Goal: Task Accomplishment & Management: Manage account settings

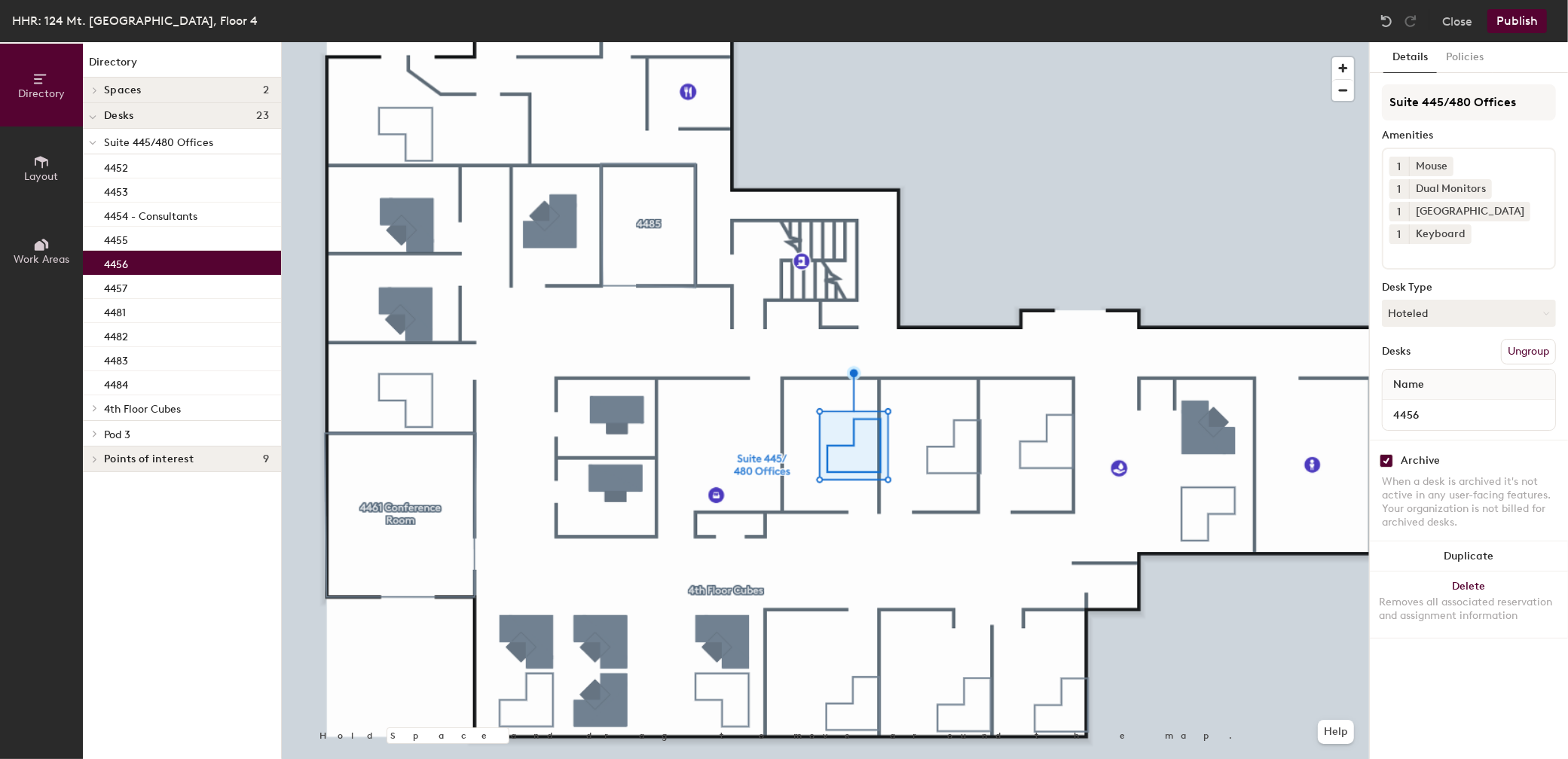
click at [1387, 464] on input "checkbox" at bounding box center [1385, 461] width 14 height 14
checkbox input "false"
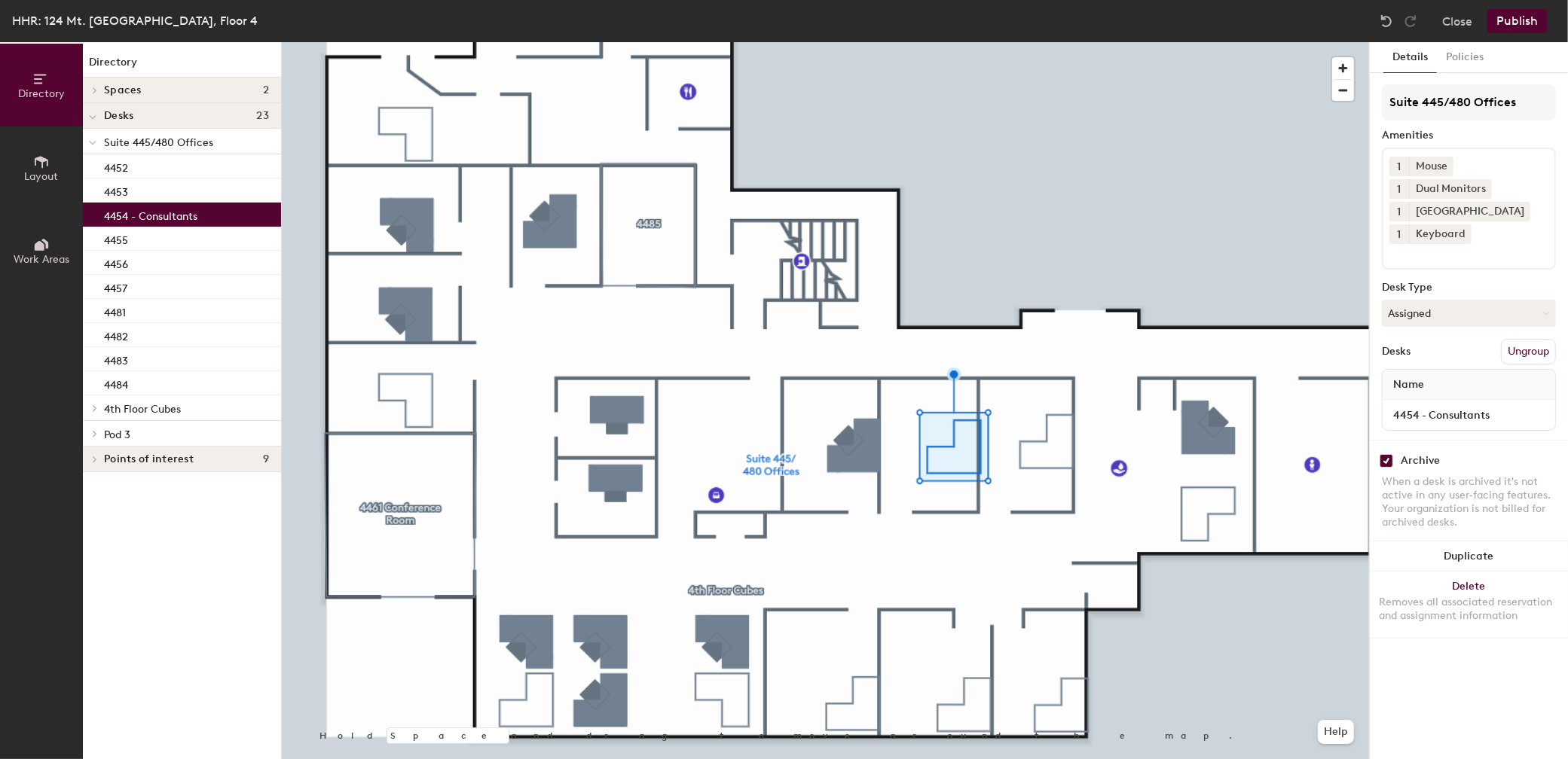
click at [1381, 456] on input "checkbox" at bounding box center [1385, 461] width 14 height 14
checkbox input "false"
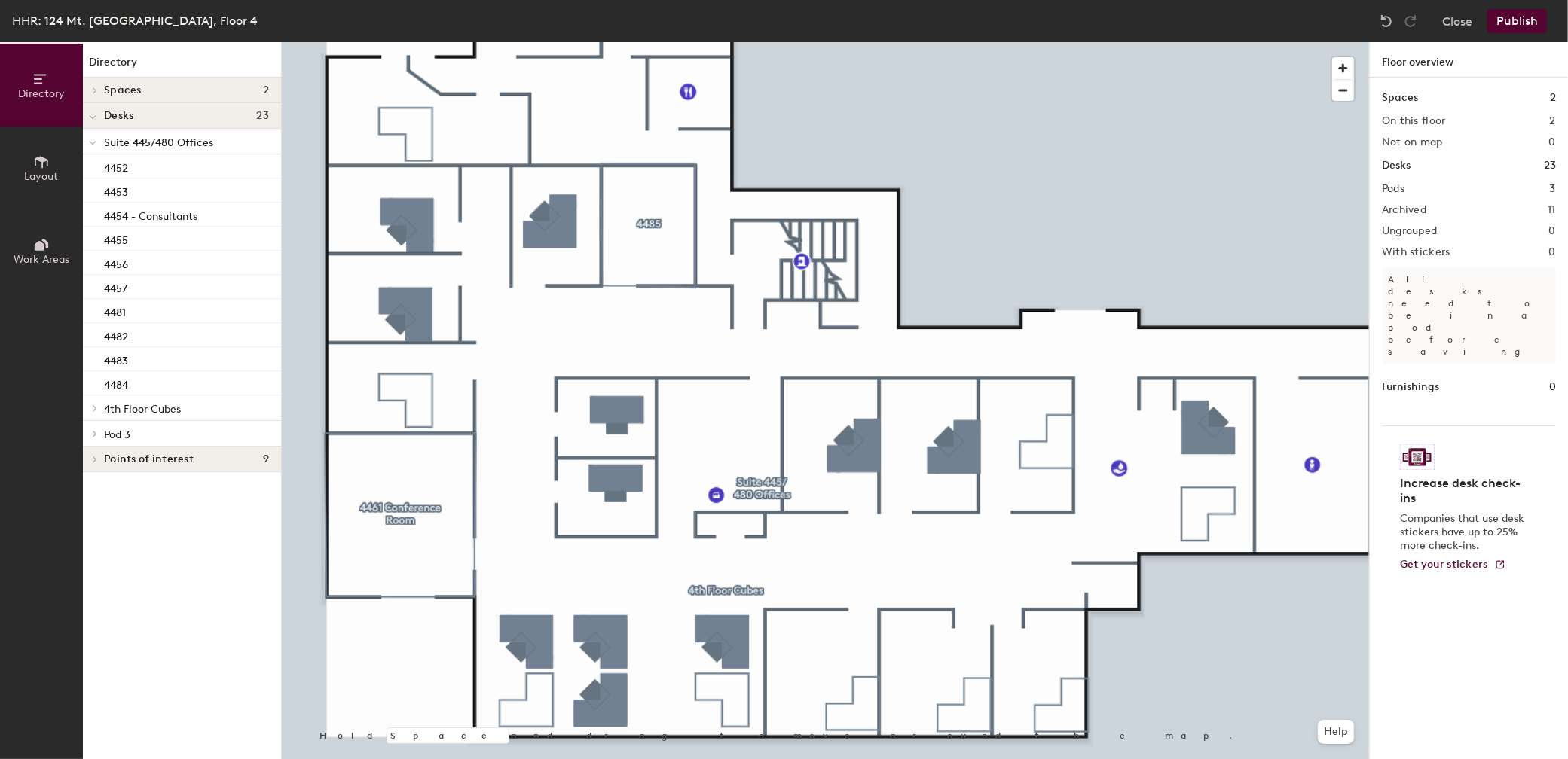
click at [1523, 23] on button "Publish" at bounding box center [1516, 21] width 59 height 25
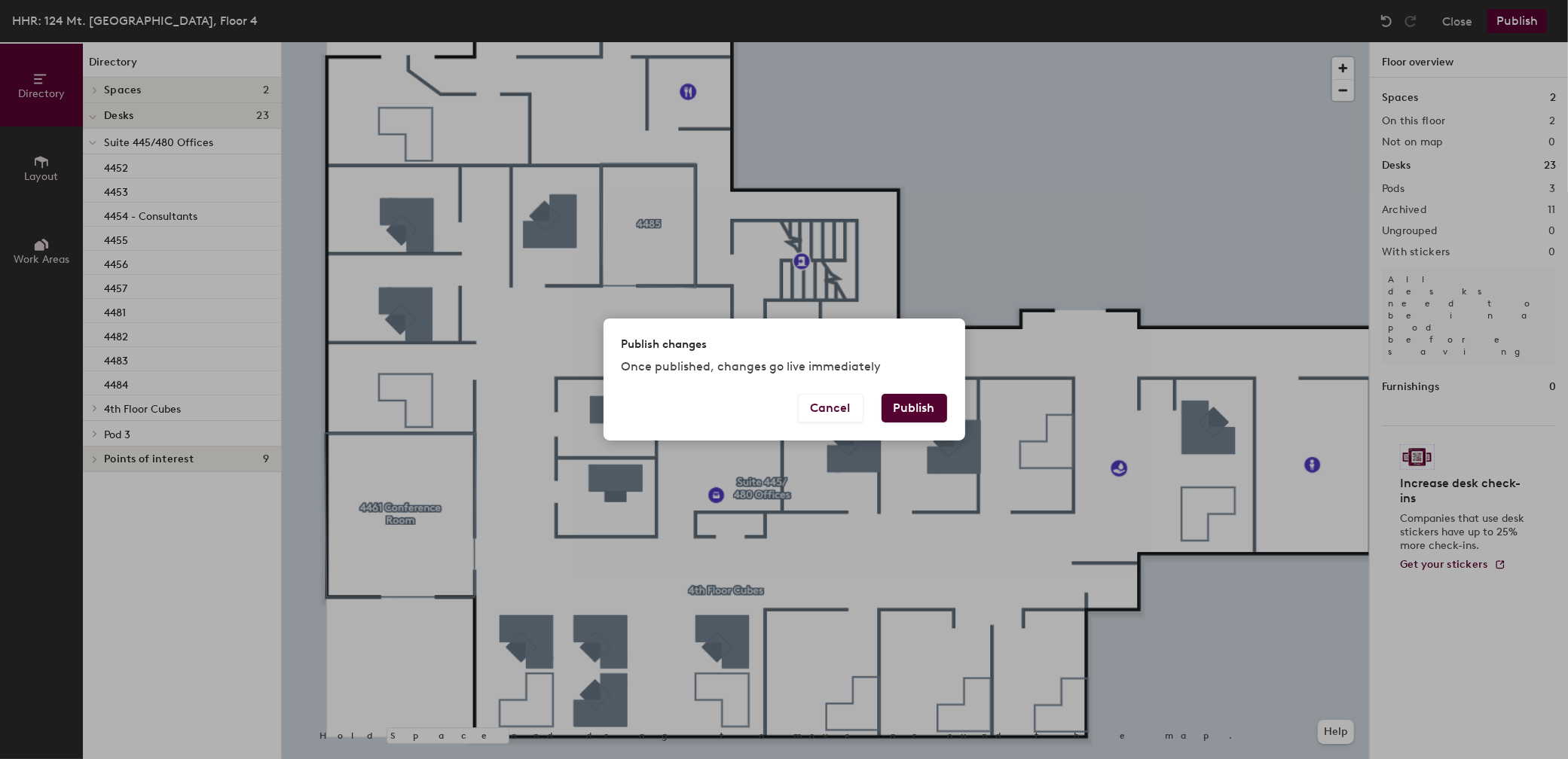
click at [932, 408] on button "Publish" at bounding box center [914, 407] width 65 height 28
